Goal: Information Seeking & Learning: Learn about a topic

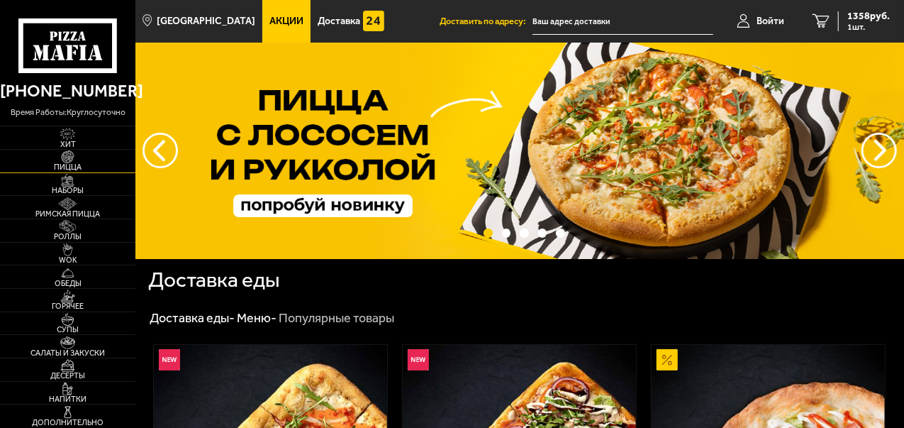
click at [65, 158] on img at bounding box center [68, 156] width 36 height 13
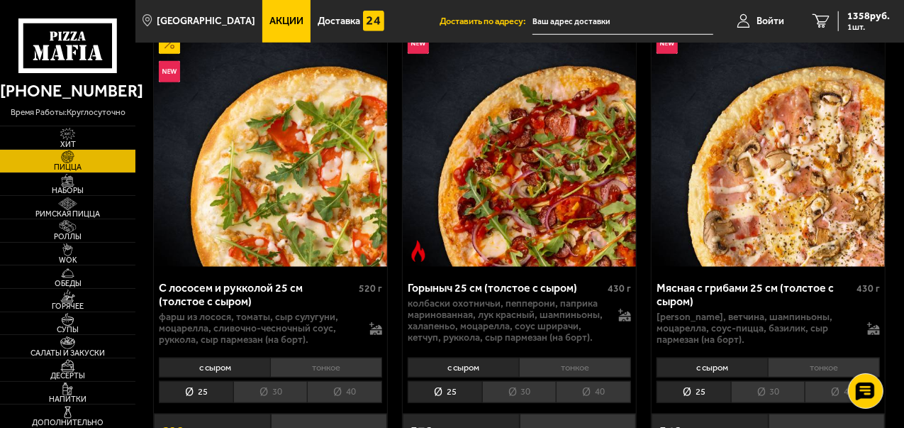
scroll to position [567, 0]
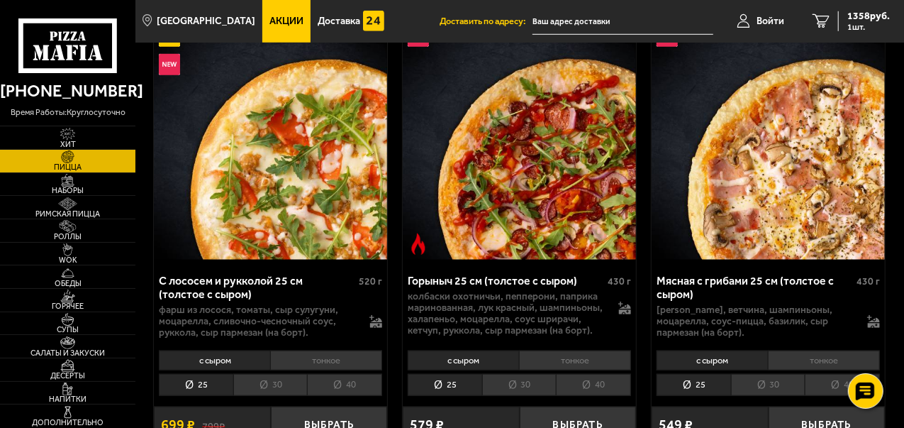
click at [278, 23] on span "Акции" at bounding box center [286, 21] width 34 height 10
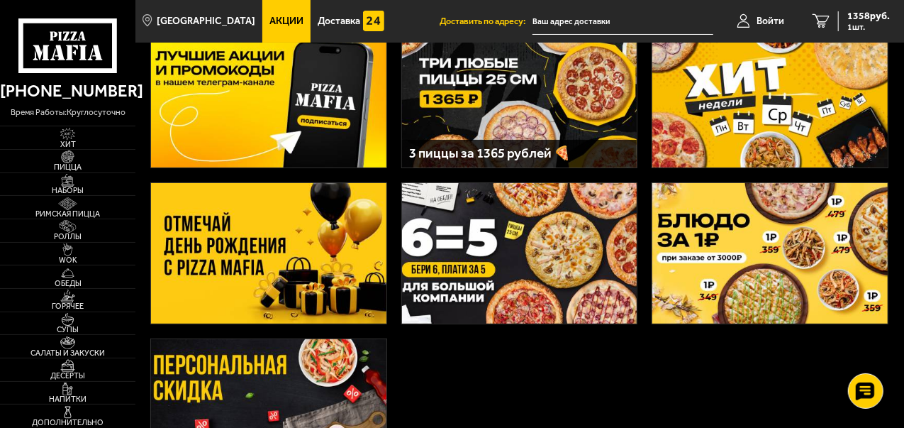
scroll to position [142, 0]
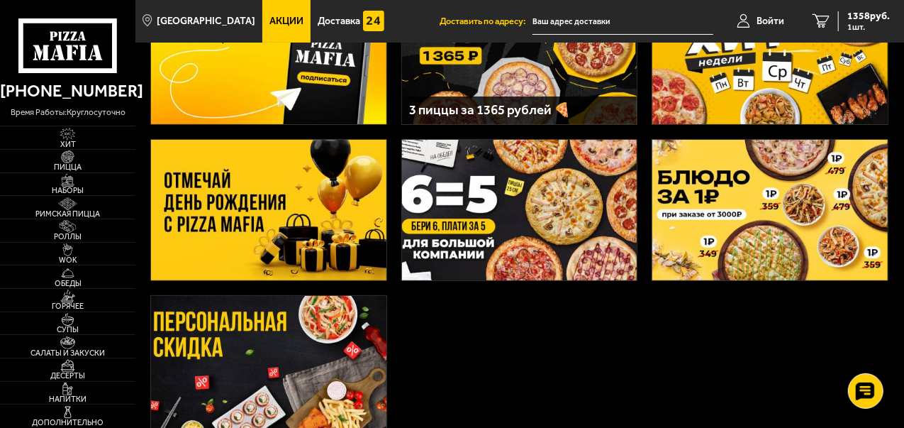
click at [260, 205] on img at bounding box center [268, 210] width 235 height 140
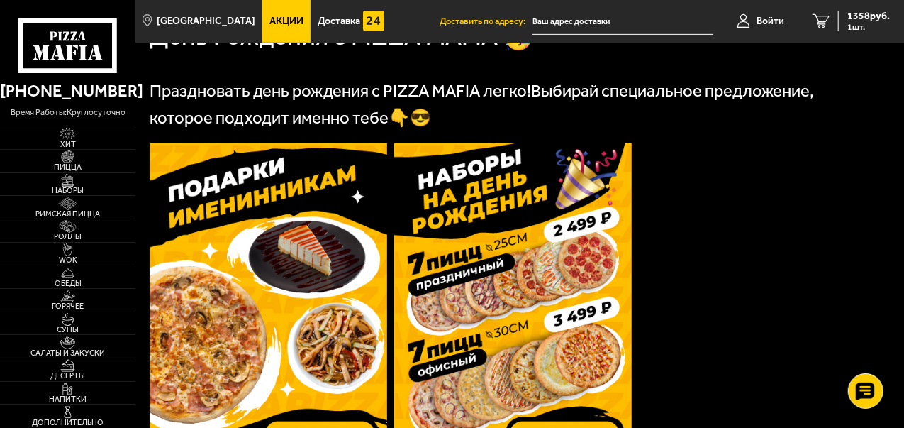
scroll to position [355, 0]
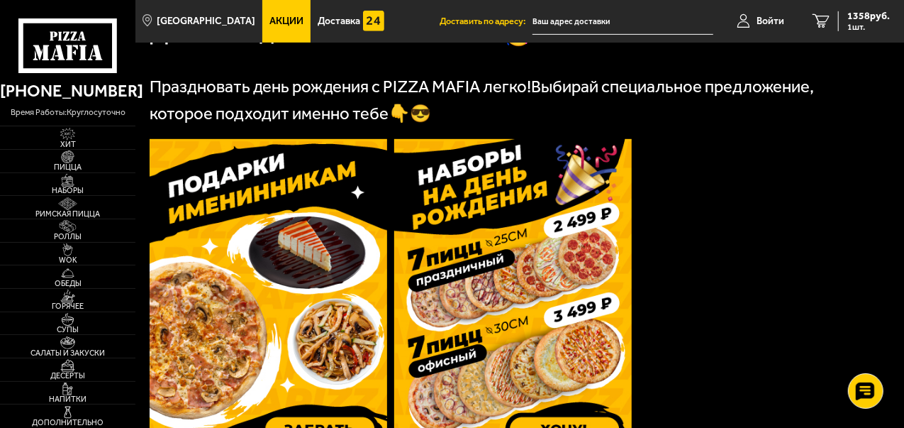
click at [260, 267] on img at bounding box center [269, 296] width 238 height 315
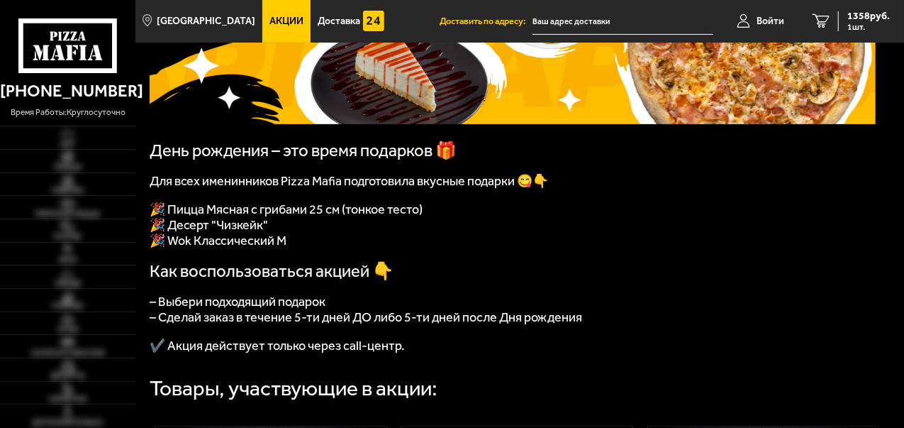
scroll to position [213, 0]
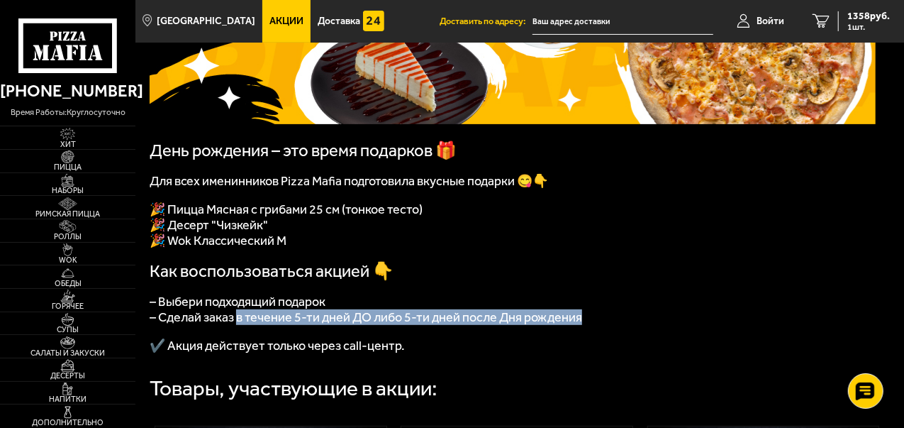
drag, startPoint x: 581, startPoint y: 325, endPoint x: 325, endPoint y: 421, distance: 274.2
click at [234, 325] on p "– Сделай заказ в течение 5-ти дней ДО либо 5-ти дней после Дня рождения" at bounding box center [513, 317] width 726 height 16
copy span "в течение 5-ти дней ДО либо 5-ти дней после Дня рождения"
